Goal: Task Accomplishment & Management: Use online tool/utility

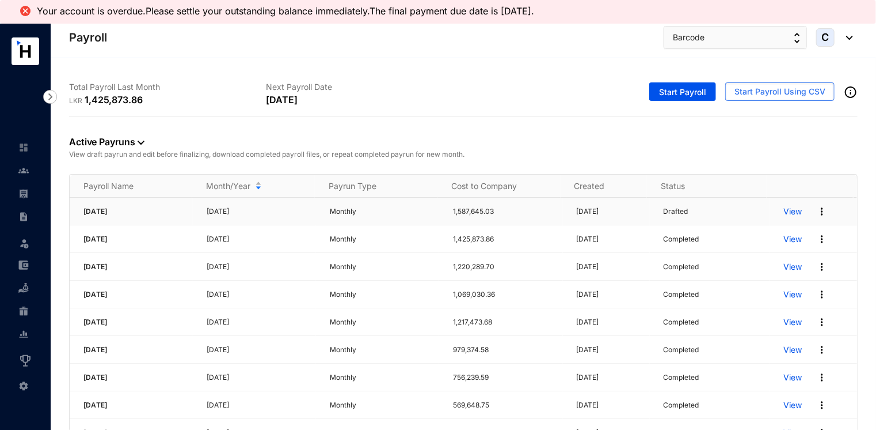
click at [784, 213] on p "View" at bounding box center [793, 212] width 18 height 12
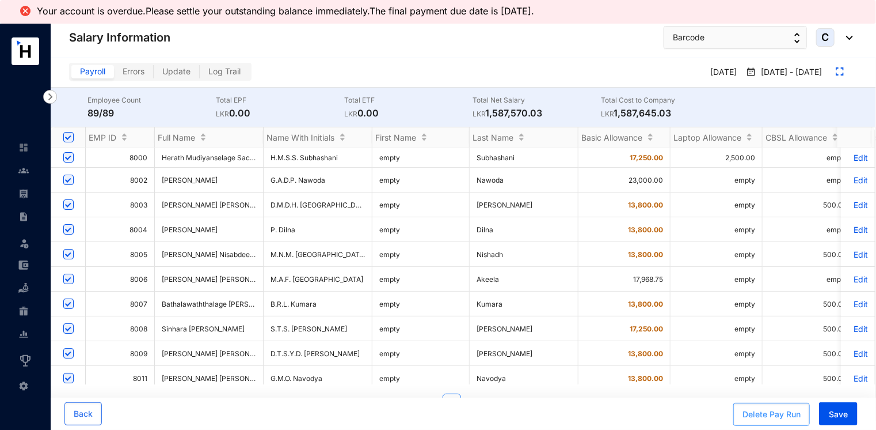
click at [777, 419] on div "Delete Pay Run" at bounding box center [772, 414] width 58 height 12
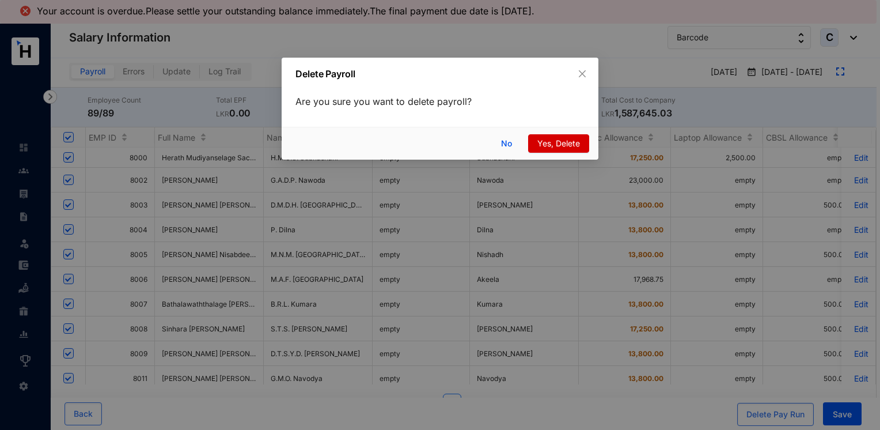
click at [540, 142] on span "Yes, Delete" at bounding box center [558, 143] width 43 height 13
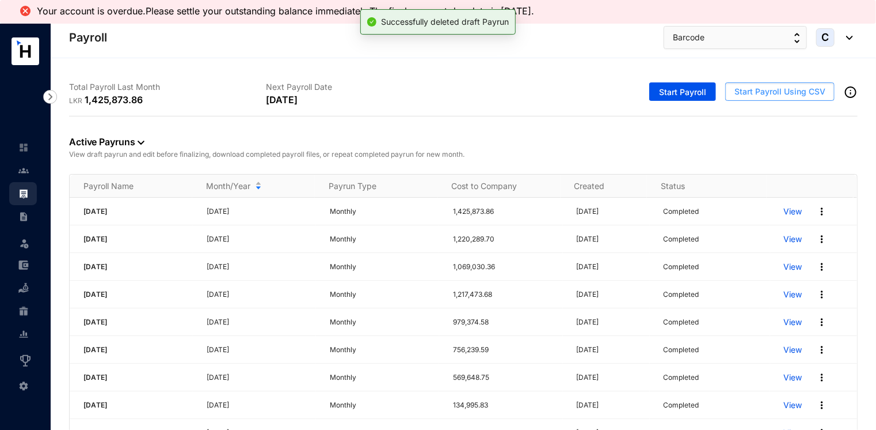
click at [750, 96] on span "Start Payroll Using CSV" at bounding box center [780, 92] width 91 height 12
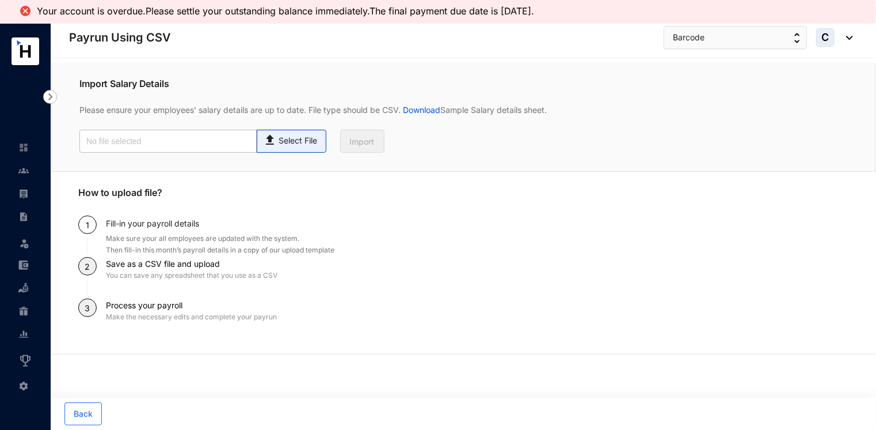
click at [294, 141] on p "Select File" at bounding box center [298, 141] width 39 height 12
click at [0, 0] on input "Select File" at bounding box center [0, 0] width 0 height 0
type input "Payroll Upload File.csv"
click at [358, 138] on span "Import" at bounding box center [362, 142] width 25 height 12
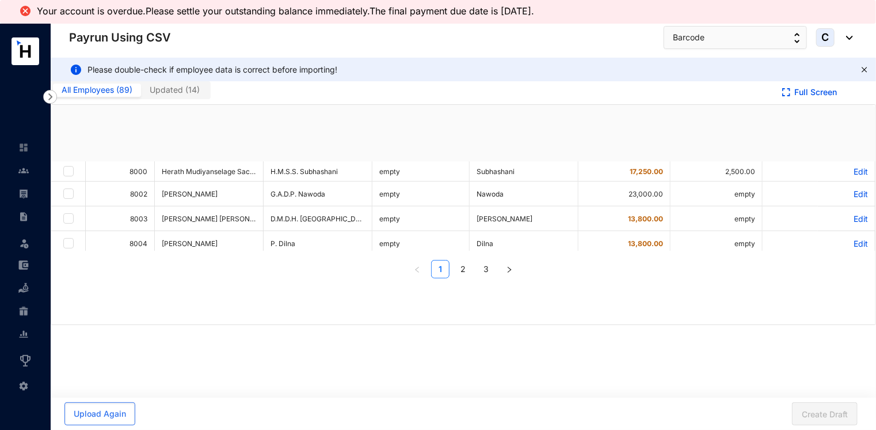
checkbox input "true"
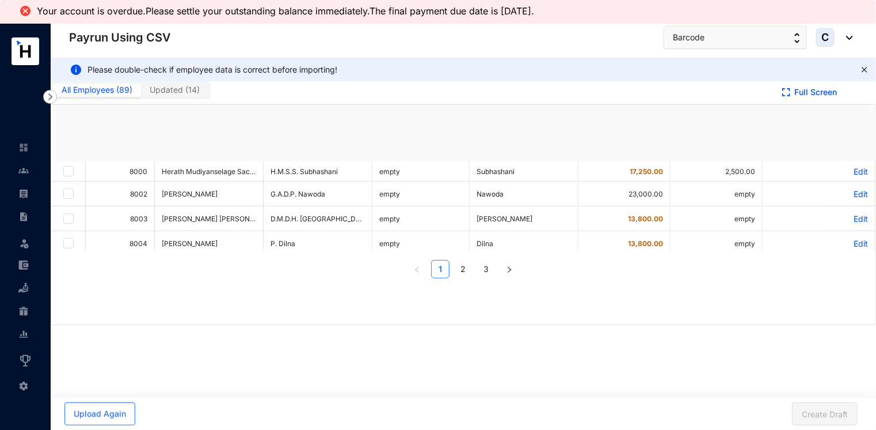
checkbox input "true"
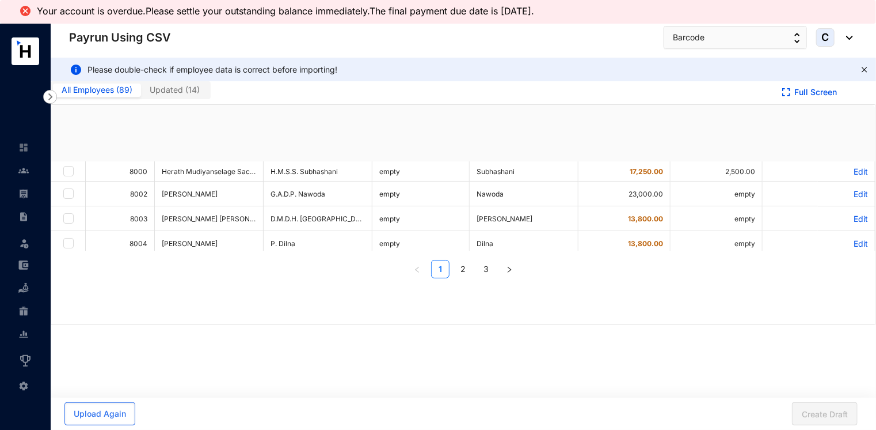
checkbox input "true"
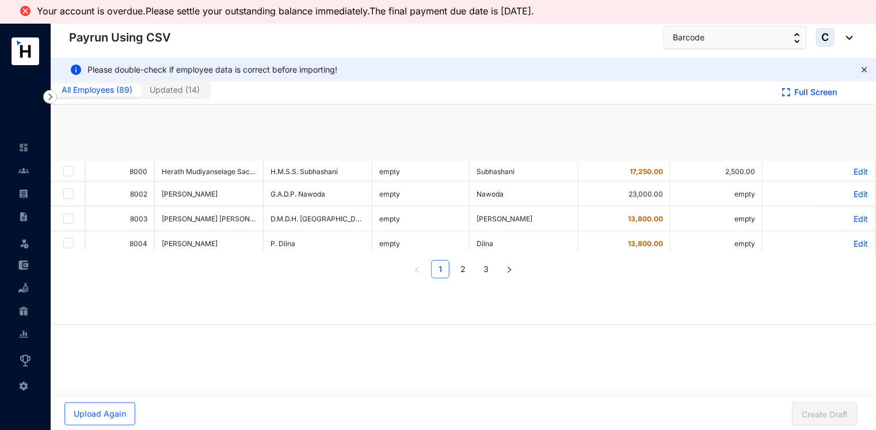
checkbox input "true"
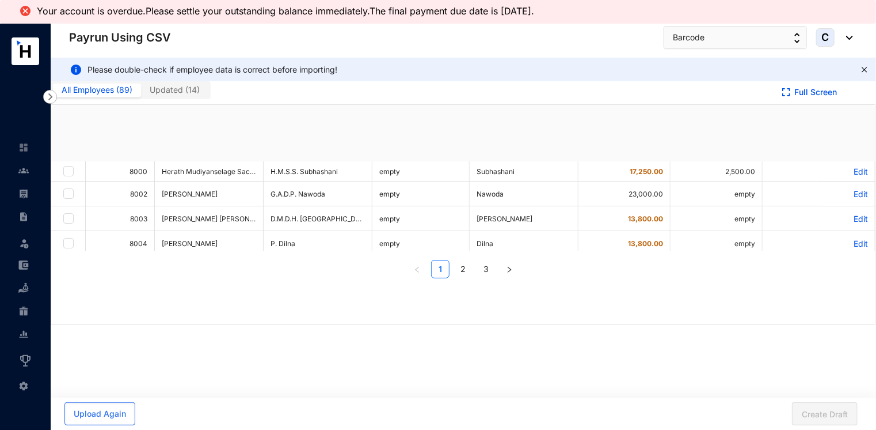
checkbox input "true"
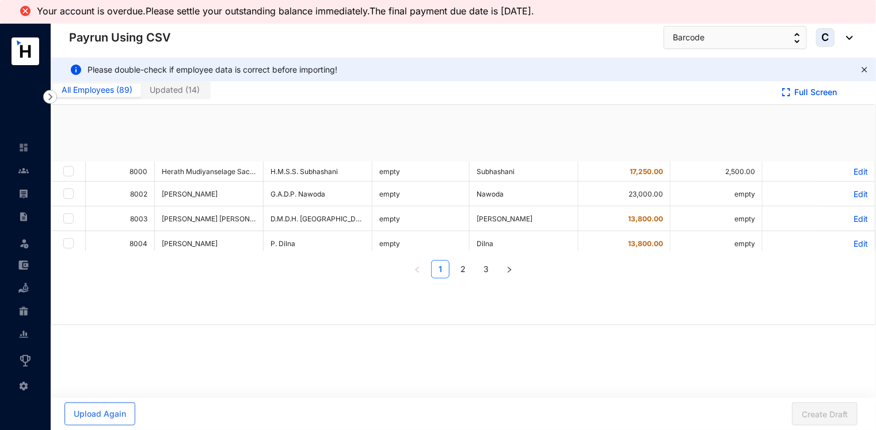
checkbox input "true"
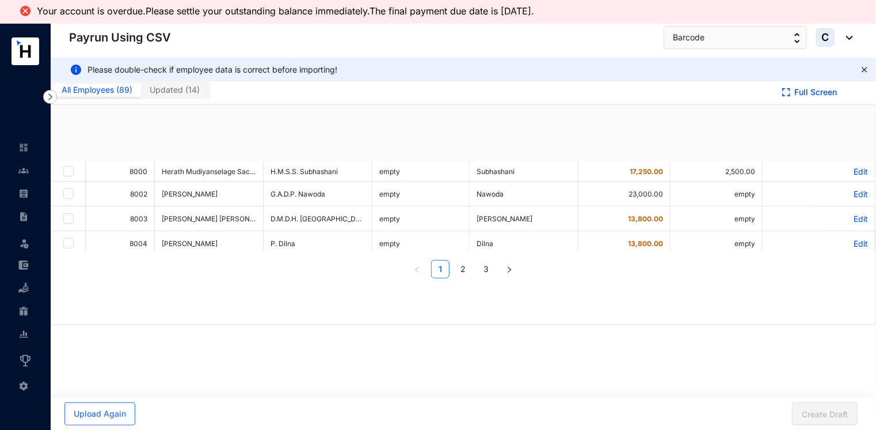
checkbox input "true"
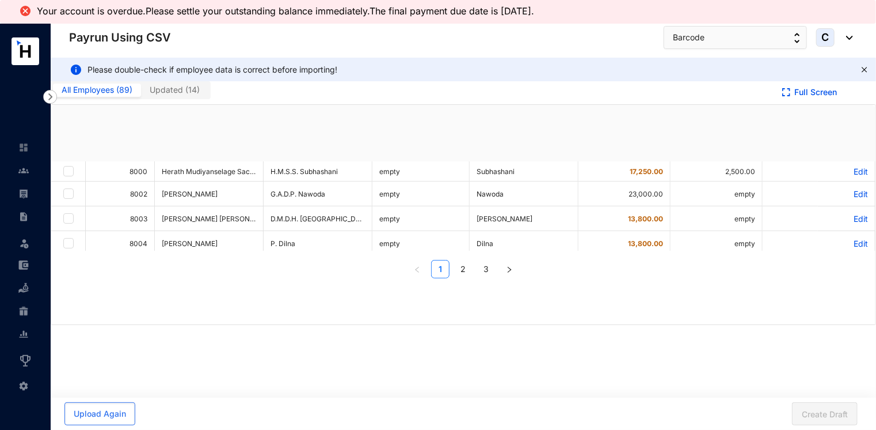
checkbox input "true"
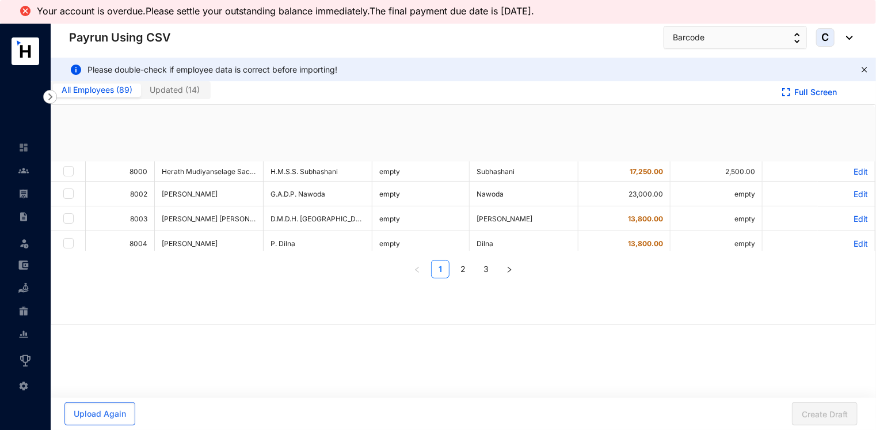
checkbox input "true"
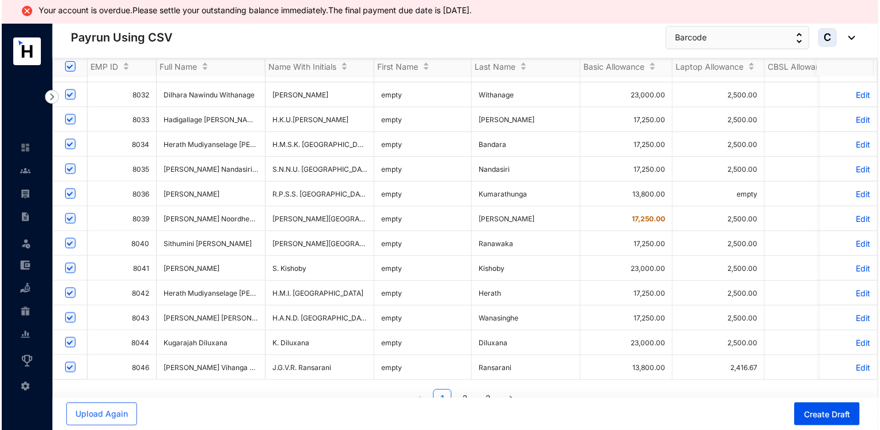
scroll to position [58, 0]
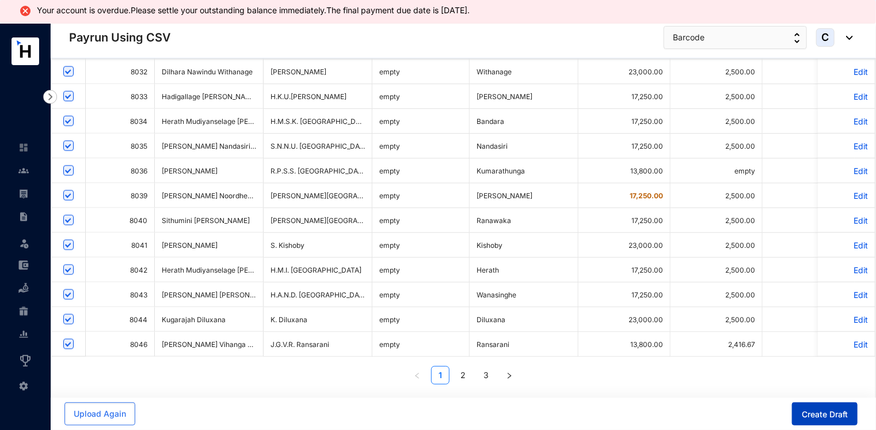
click at [810, 411] on span "Create Draft" at bounding box center [825, 414] width 46 height 12
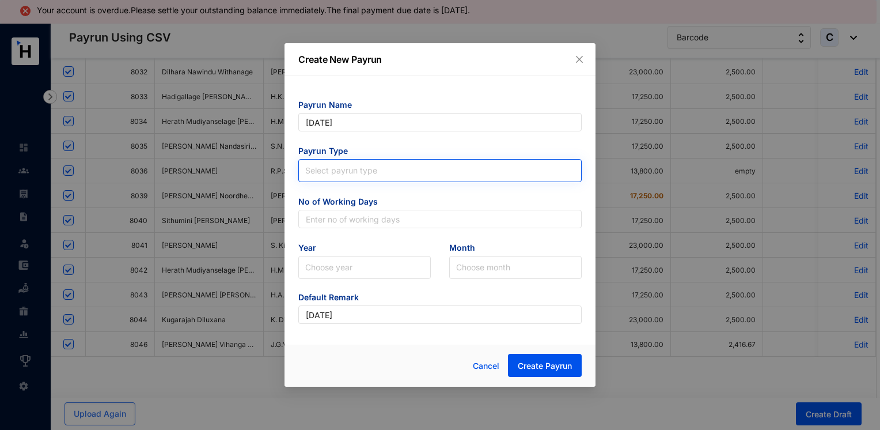
click at [353, 166] on input "search" at bounding box center [439, 168] width 269 height 17
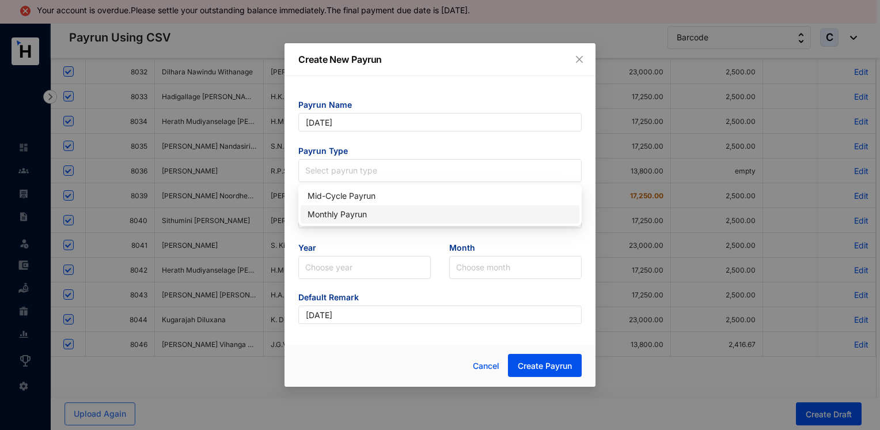
click at [359, 214] on div "Monthly Payrun" at bounding box center [440, 214] width 265 height 13
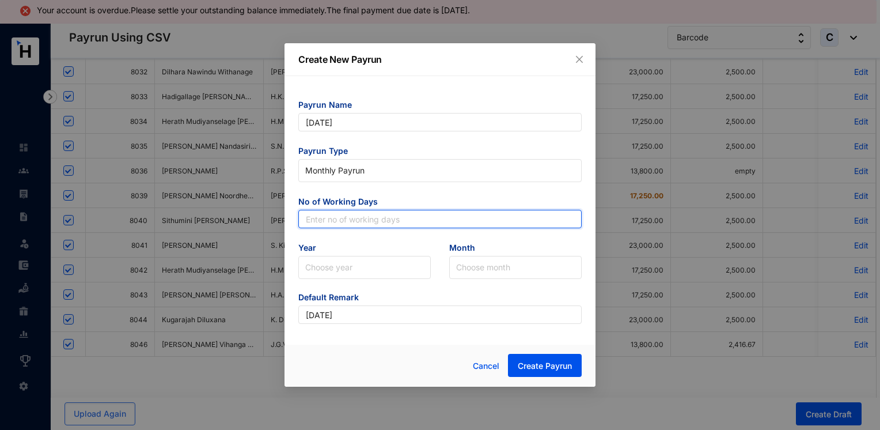
click at [342, 217] on input "text" at bounding box center [439, 219] width 283 height 18
type input "30"
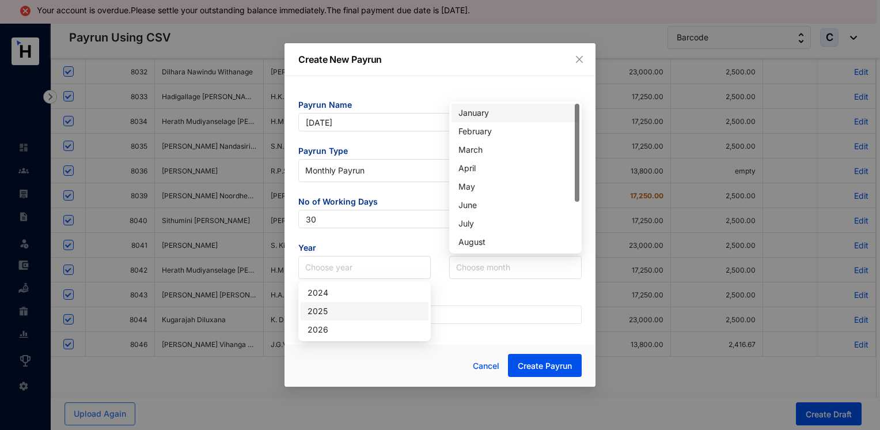
click at [328, 312] on div "2025" at bounding box center [365, 311] width 114 height 13
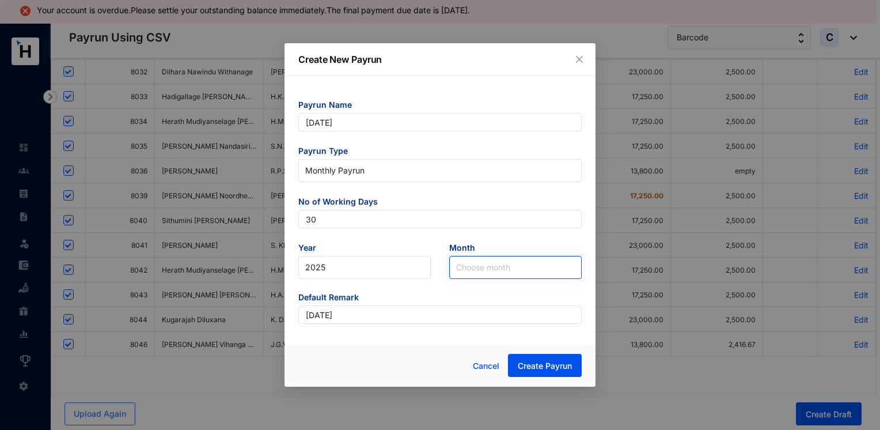
click at [476, 265] on input "search" at bounding box center [515, 267] width 119 height 22
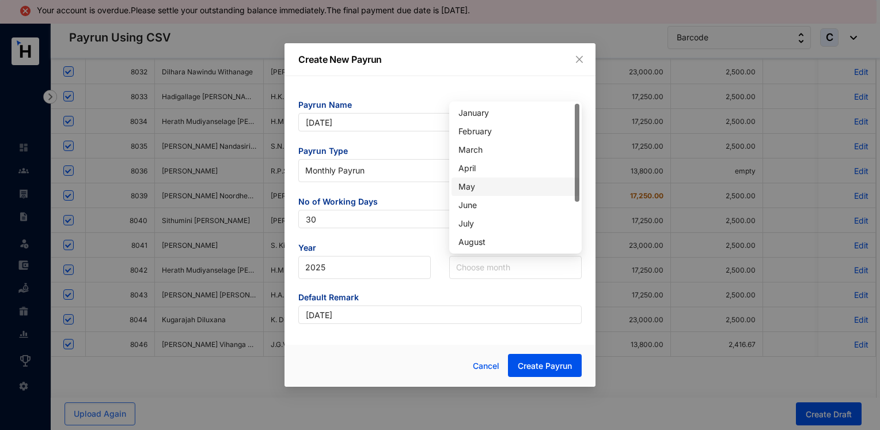
scroll to position [74, 0]
click at [497, 185] on div "September" at bounding box center [515, 186] width 114 height 13
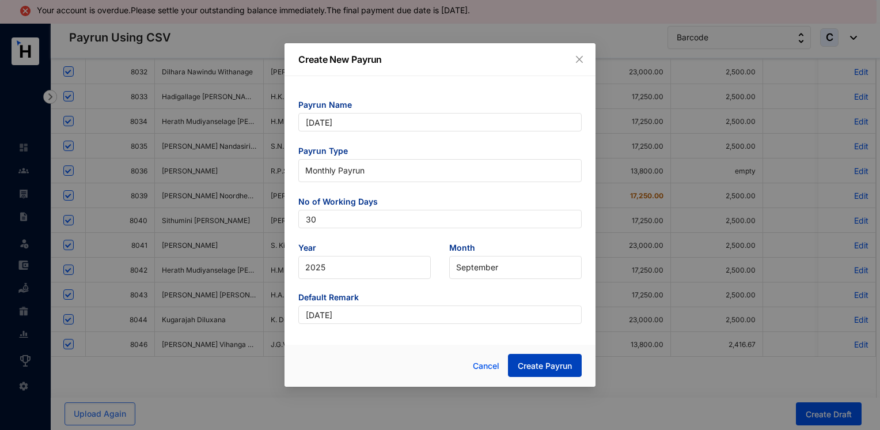
click at [550, 370] on span "Create Payrun" at bounding box center [545, 366] width 54 height 12
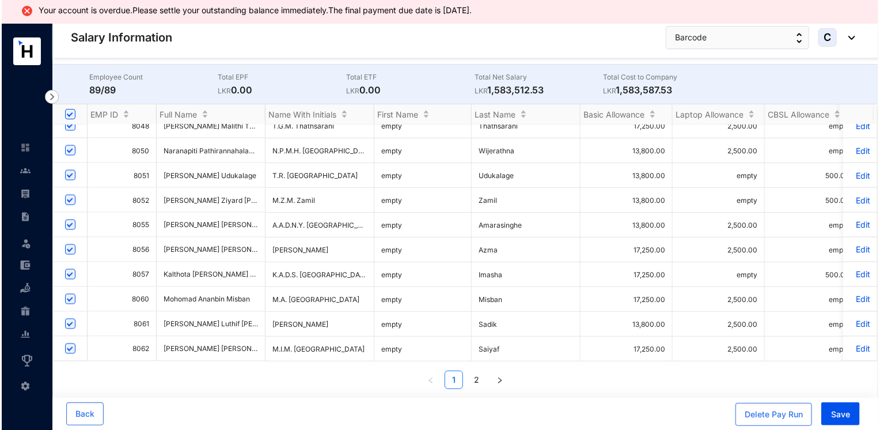
scroll to position [1006, 0]
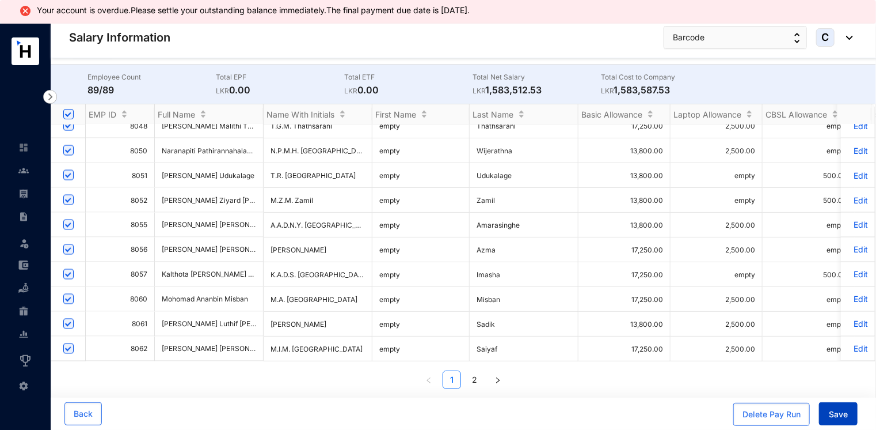
click at [834, 415] on span "Save" at bounding box center [838, 414] width 19 height 12
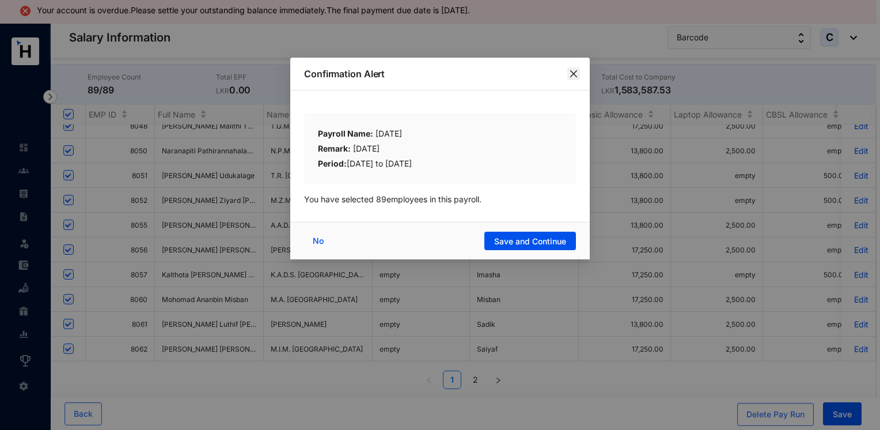
click at [574, 70] on icon "close" at bounding box center [573, 73] width 9 height 9
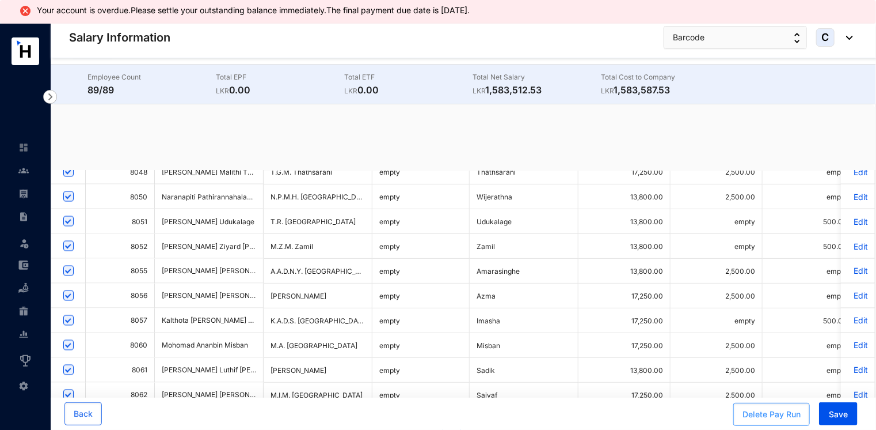
click at [744, 419] on div "Delete Pay Run" at bounding box center [772, 414] width 58 height 12
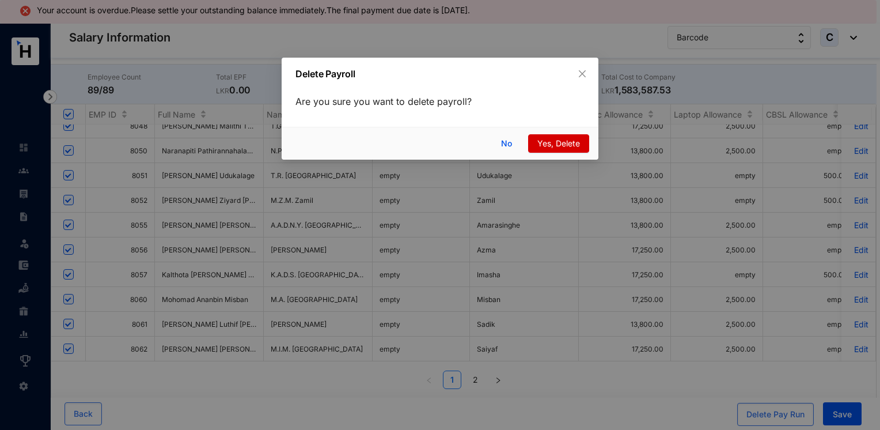
click at [553, 144] on span "Yes, Delete" at bounding box center [558, 143] width 43 height 13
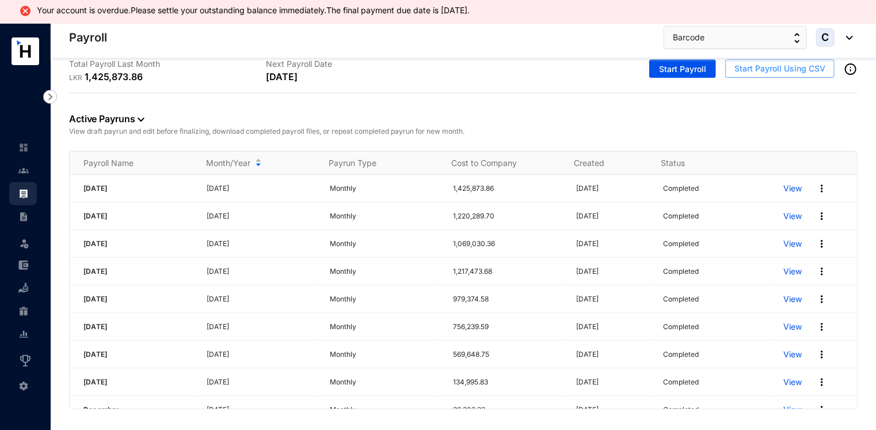
click at [745, 64] on span "Start Payroll Using CSV" at bounding box center [780, 69] width 91 height 12
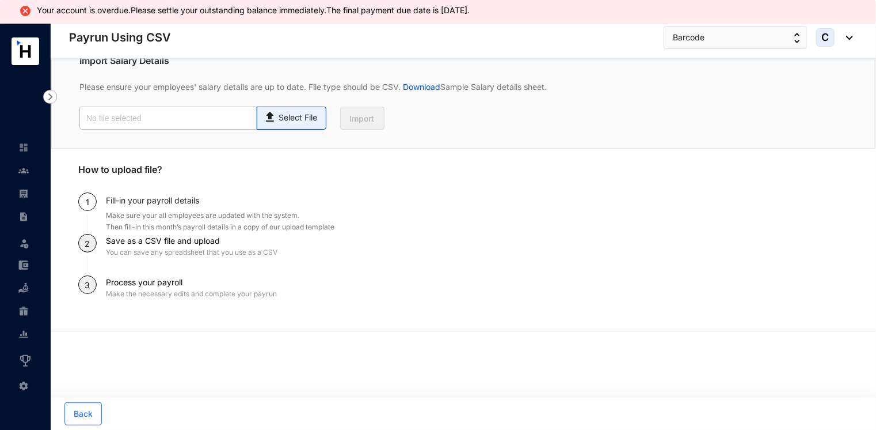
click at [274, 121] on img at bounding box center [271, 115] width 16 height 17
click at [0, 0] on input "Select File" at bounding box center [0, 0] width 0 height 0
type input "Payroll Upload File.csv"
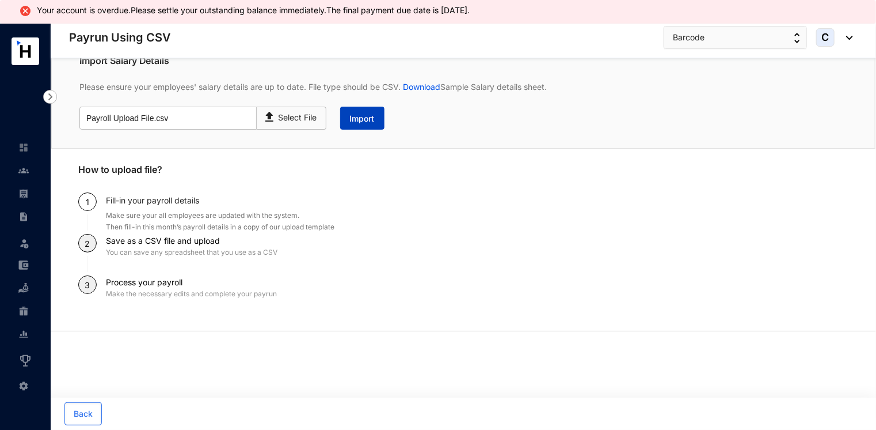
click at [366, 123] on span "Import" at bounding box center [362, 119] width 25 height 12
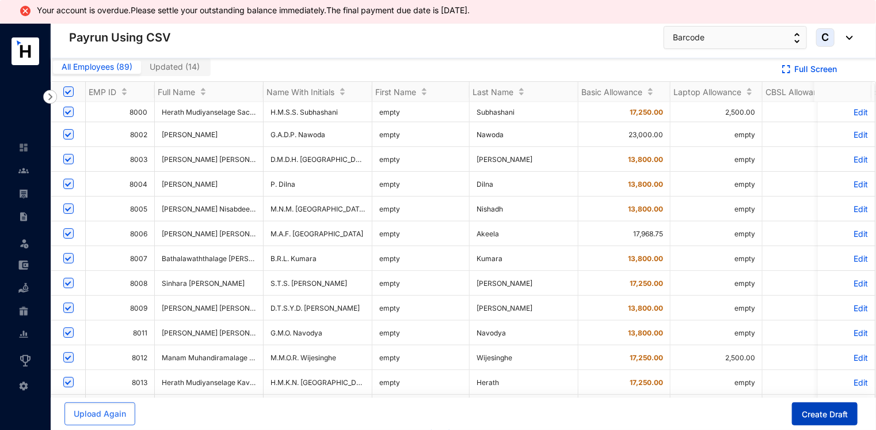
click at [822, 419] on span "Create Draft" at bounding box center [825, 414] width 46 height 12
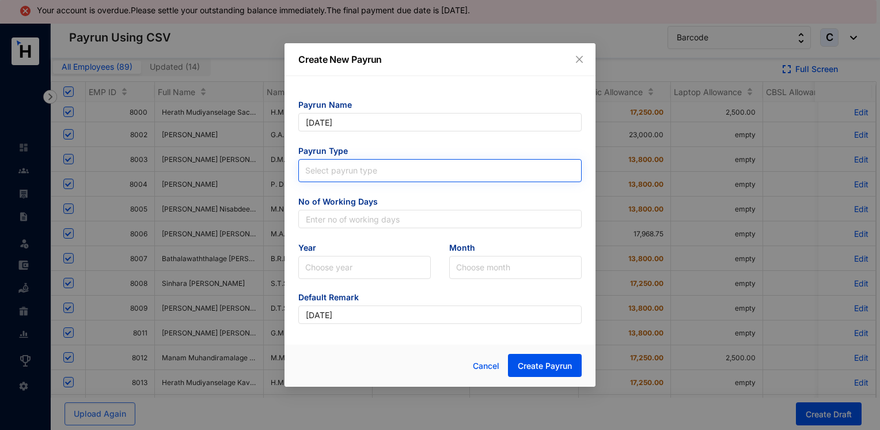
click at [354, 164] on input "search" at bounding box center [439, 168] width 269 height 17
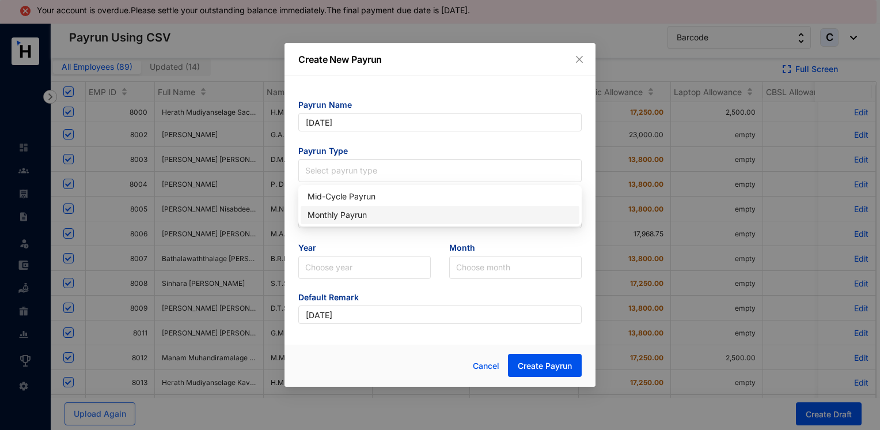
click at [343, 215] on div "Monthly Payrun" at bounding box center [440, 214] width 265 height 13
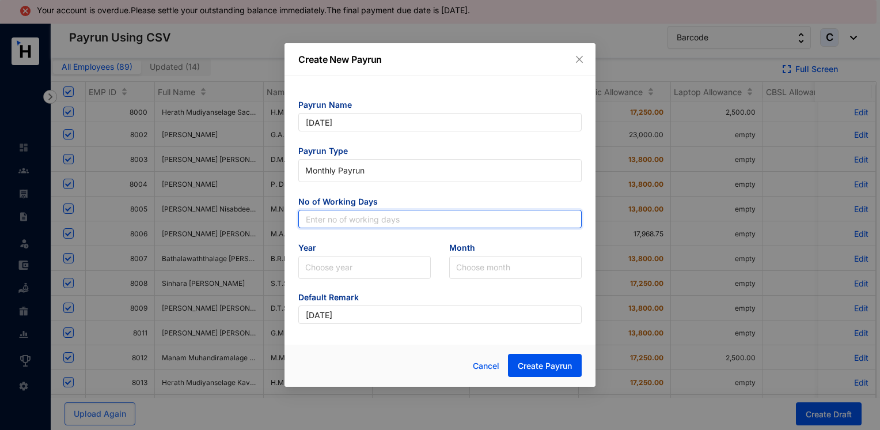
click at [355, 214] on input "text" at bounding box center [439, 219] width 283 height 18
type input "30"
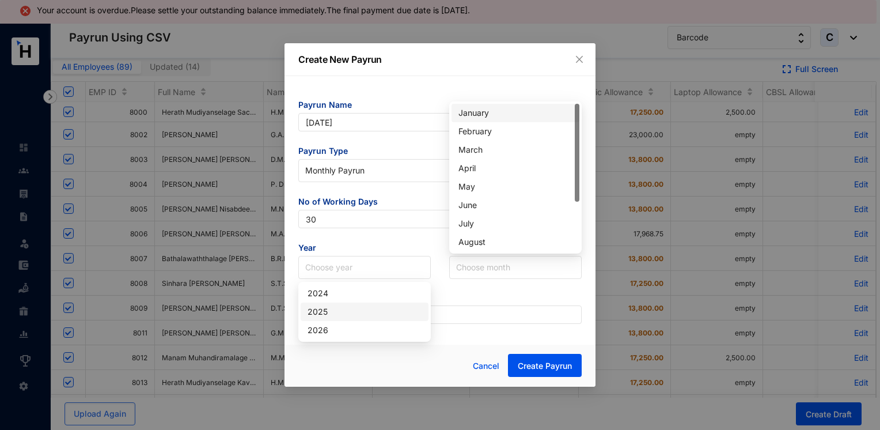
click at [337, 302] on div "2025" at bounding box center [365, 311] width 128 height 18
click at [480, 268] on input "search" at bounding box center [515, 267] width 119 height 22
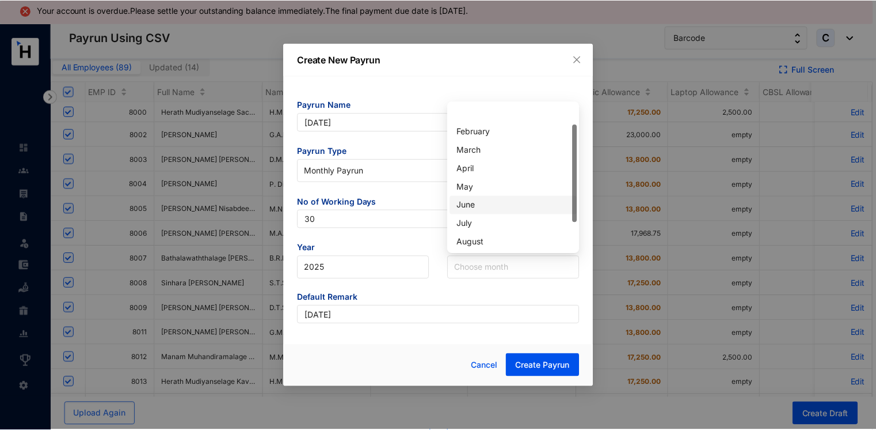
scroll to position [74, 0]
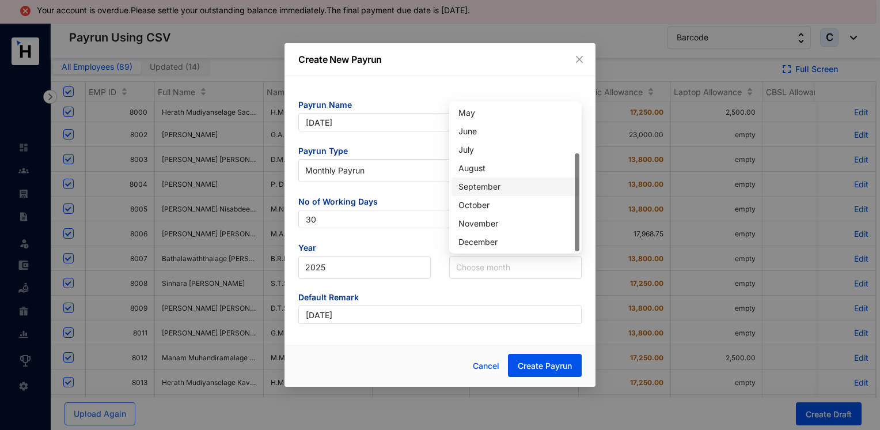
click at [481, 188] on div "September" at bounding box center [515, 186] width 114 height 13
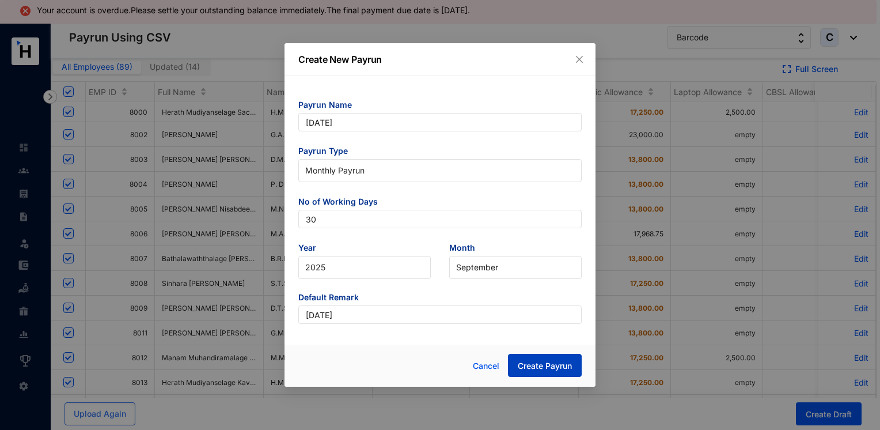
click at [533, 364] on span "Create Payrun" at bounding box center [545, 366] width 54 height 12
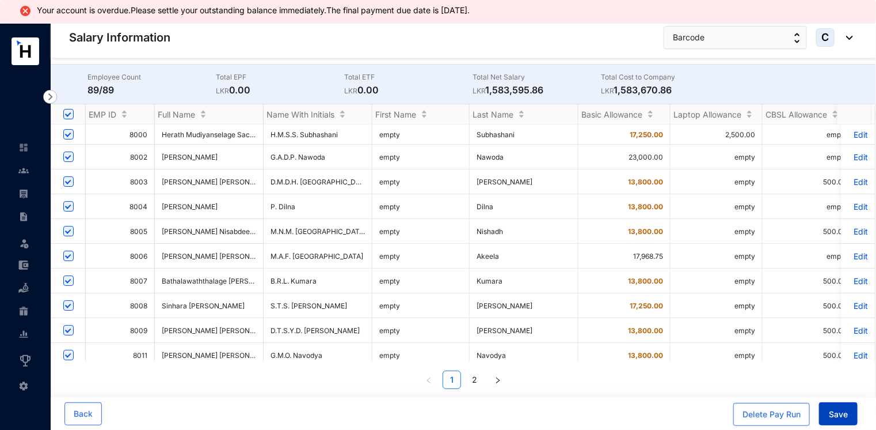
click at [840, 411] on span "Save" at bounding box center [838, 414] width 19 height 12
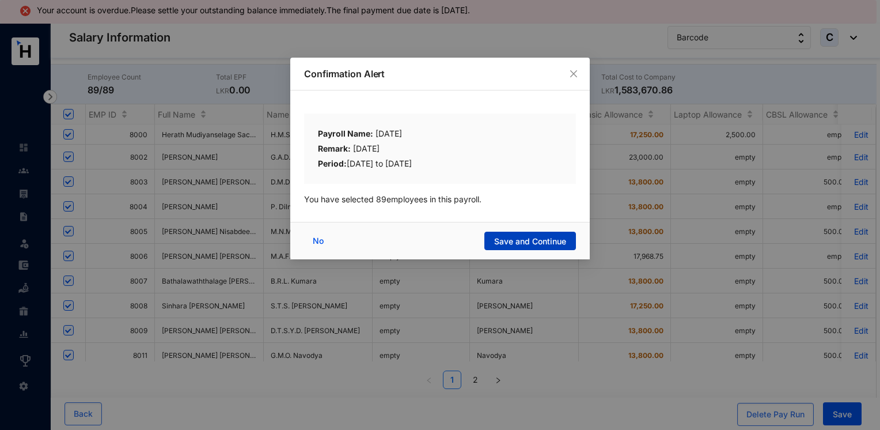
click at [522, 242] on span "Save and Continue" at bounding box center [530, 242] width 72 height 12
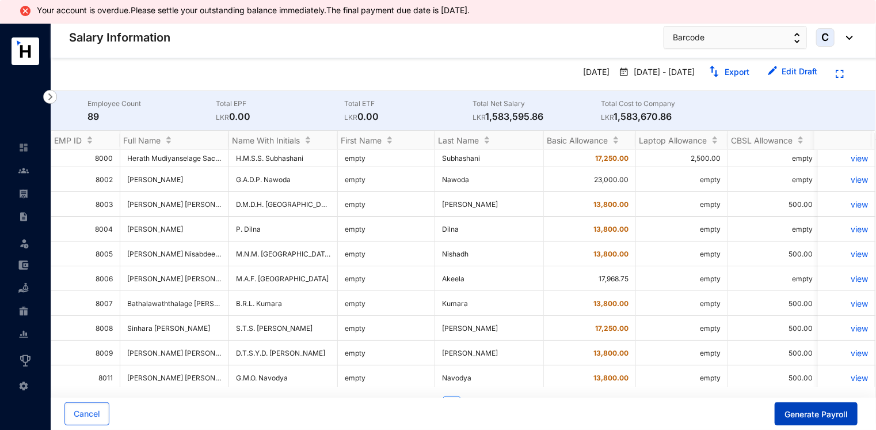
click at [808, 414] on span "Generate Payroll" at bounding box center [816, 414] width 63 height 12
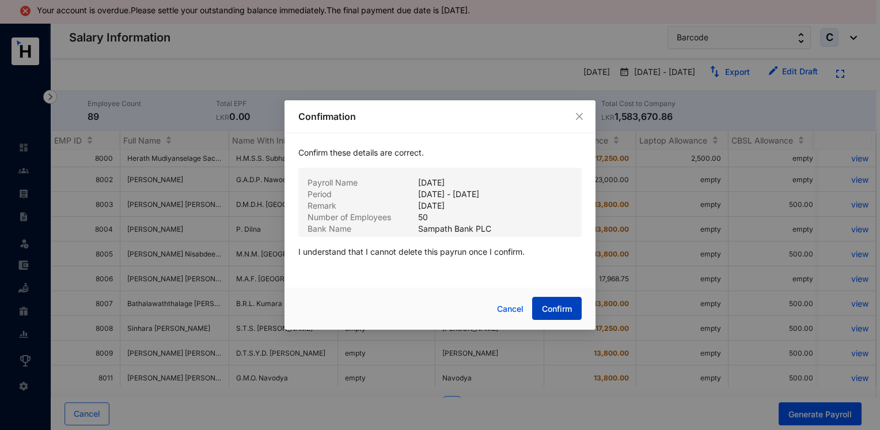
click at [548, 316] on button "Confirm" at bounding box center [557, 308] width 50 height 23
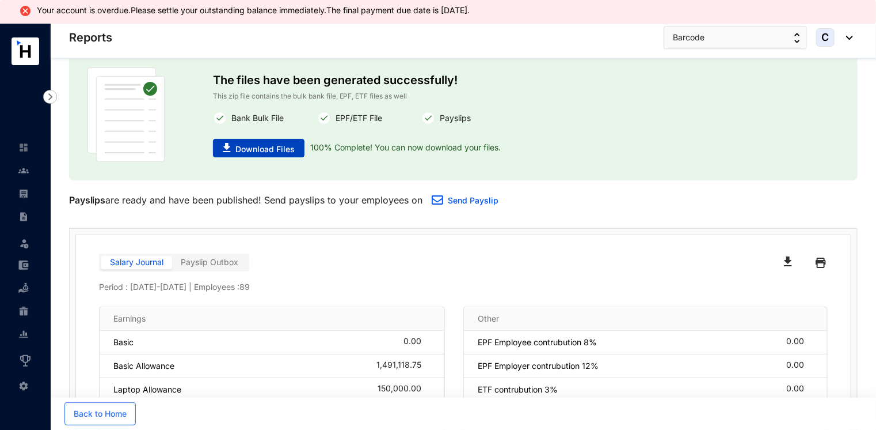
click at [242, 153] on span "Download Files" at bounding box center [265, 149] width 59 height 12
click at [556, 33] on div "Reports Barcode C" at bounding box center [461, 37] width 784 height 23
click at [23, 167] on img at bounding box center [23, 170] width 10 height 10
